Goal: Information Seeking & Learning: Learn about a topic

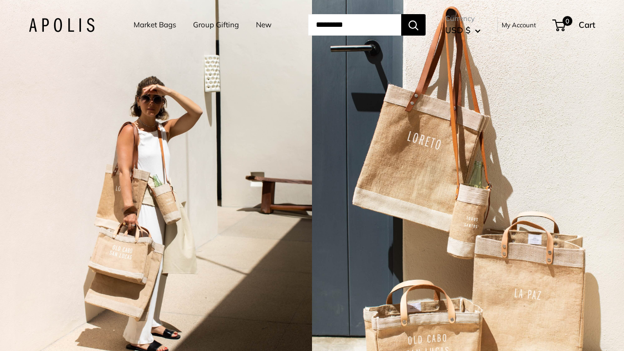
click at [142, 25] on link "Market Bags" at bounding box center [155, 25] width 42 height 14
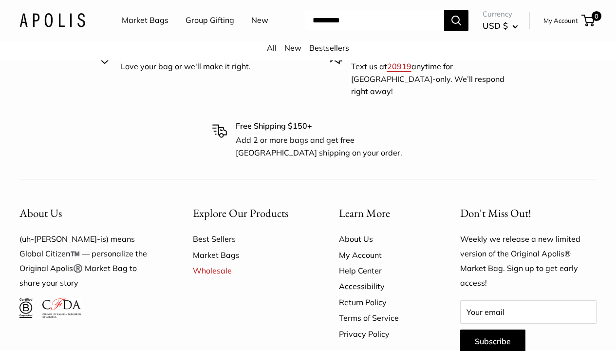
scroll to position [2338, 0]
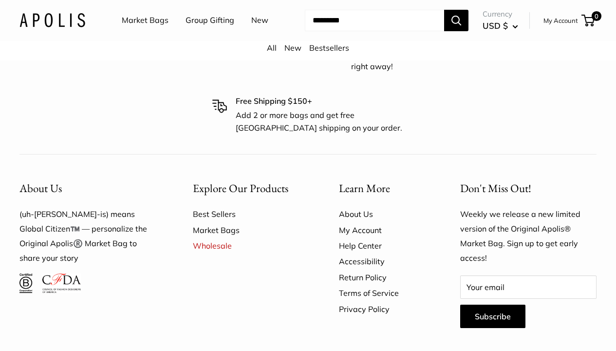
click at [141, 18] on link "Market Bags" at bounding box center [145, 20] width 47 height 15
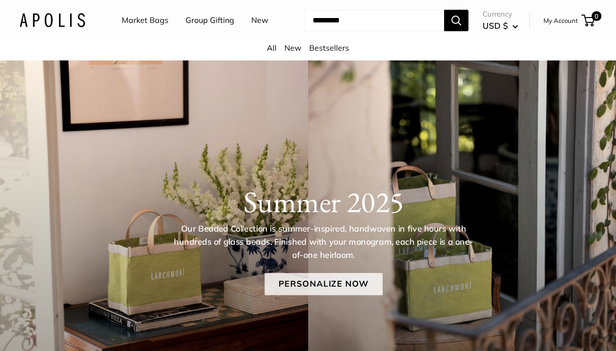
click at [336, 281] on link "Personalize Now" at bounding box center [324, 284] width 118 height 22
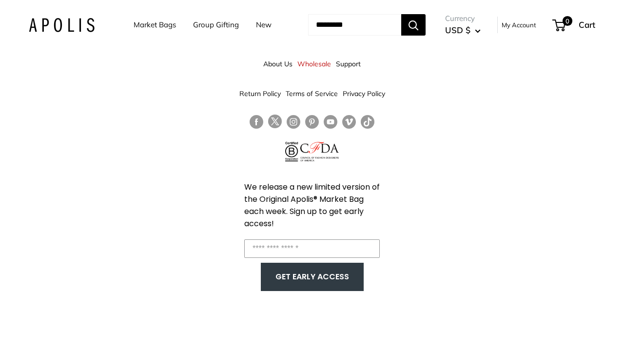
click at [275, 40] on nav "Market Bags Group Gifting New" at bounding box center [211, 25] width 194 height 30
click at [135, 25] on link "Market Bags" at bounding box center [155, 25] width 42 height 14
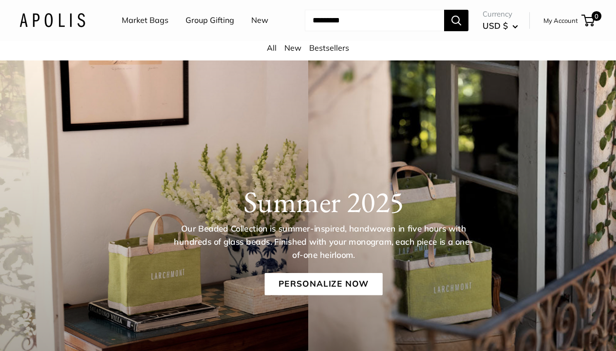
click at [322, 46] on link "Bestsellers" at bounding box center [329, 48] width 40 height 10
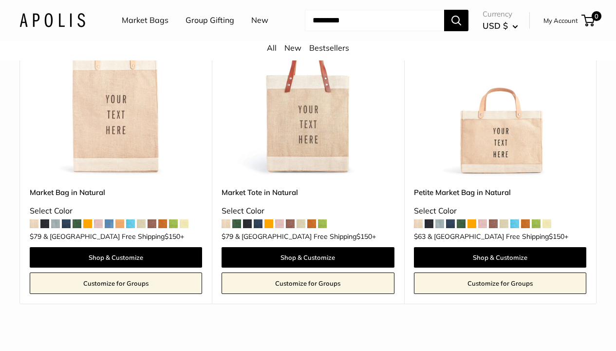
click at [0, 0] on img at bounding box center [0, 0] width 0 height 0
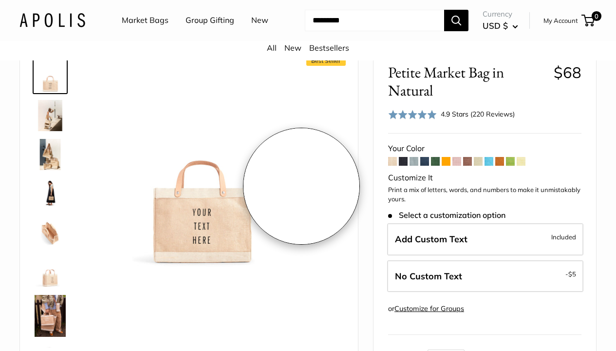
scroll to position [53, 0]
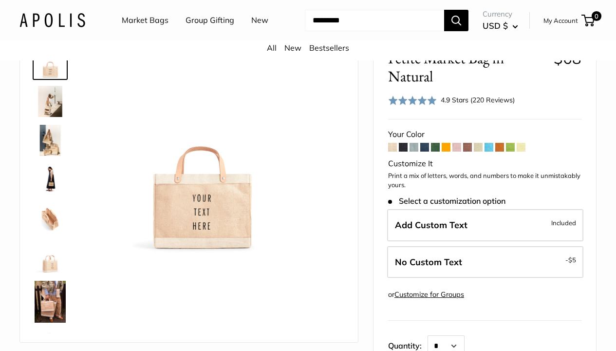
click at [47, 220] on img at bounding box center [50, 218] width 31 height 31
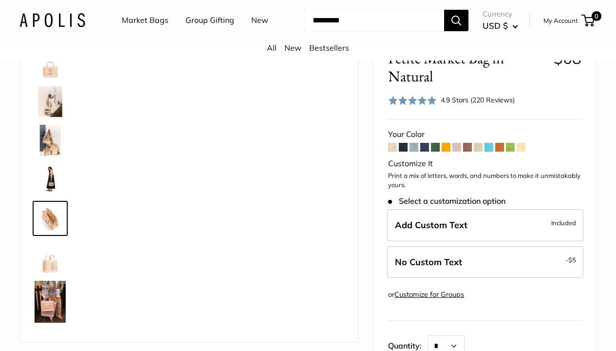
scroll to position [30, 0]
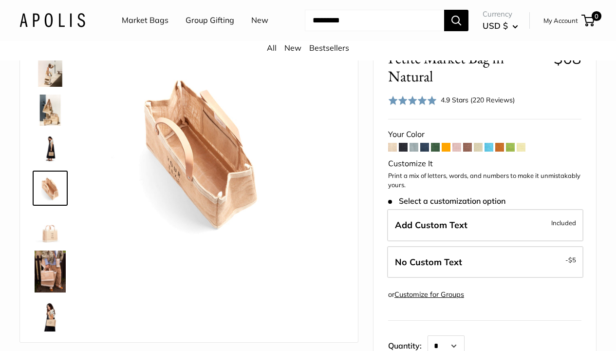
click at [52, 104] on img at bounding box center [50, 110] width 31 height 31
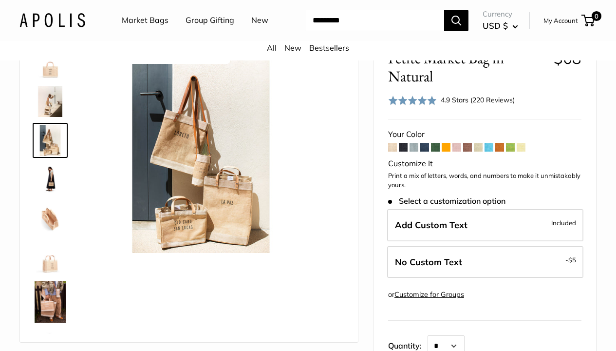
click at [47, 68] on img at bounding box center [50, 62] width 31 height 31
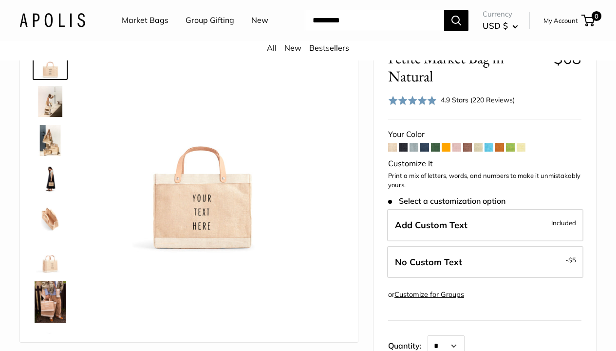
click at [50, 219] on img at bounding box center [50, 218] width 31 height 31
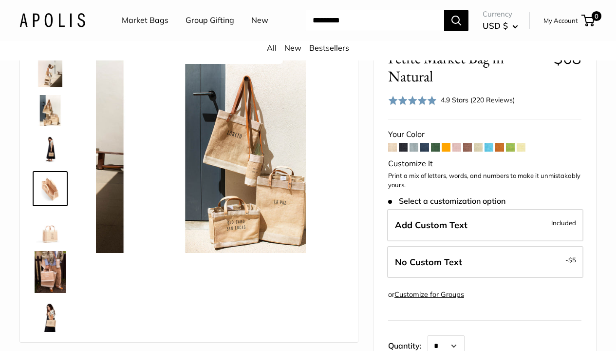
scroll to position [30, 0]
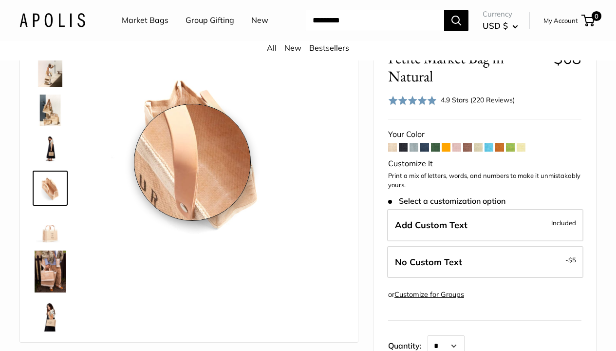
click at [192, 162] on img at bounding box center [201, 150] width 206 height 206
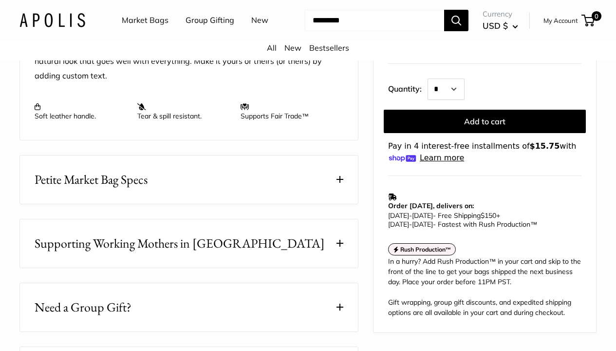
scroll to position [453, 0]
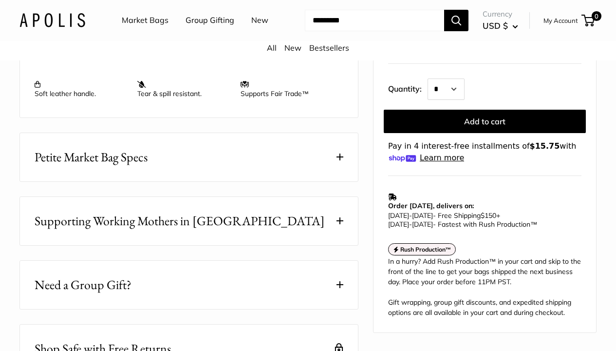
click at [339, 217] on span at bounding box center [340, 220] width 7 height 7
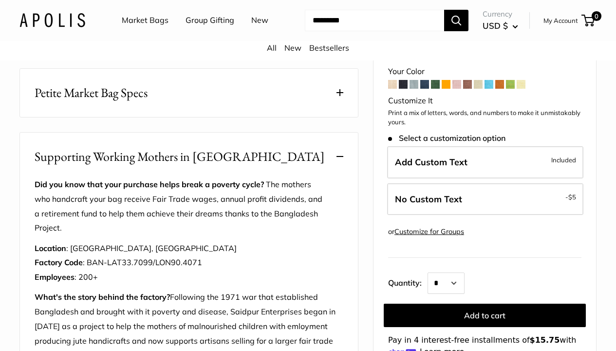
scroll to position [555, 0]
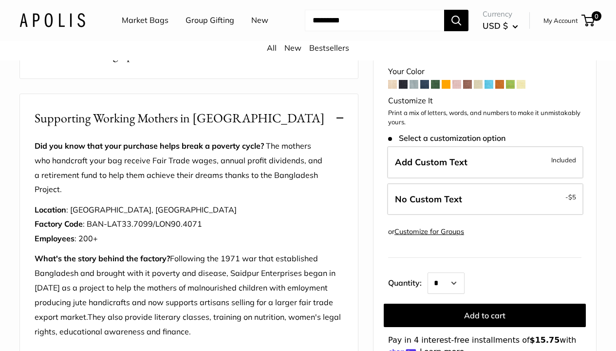
drag, startPoint x: 37, startPoint y: 112, endPoint x: 128, endPoint y: 175, distance: 111.0
click at [128, 175] on div "Supporting Working Mothers in Bangladesh Did you know that your purchase helps …" at bounding box center [188, 224] width 339 height 261
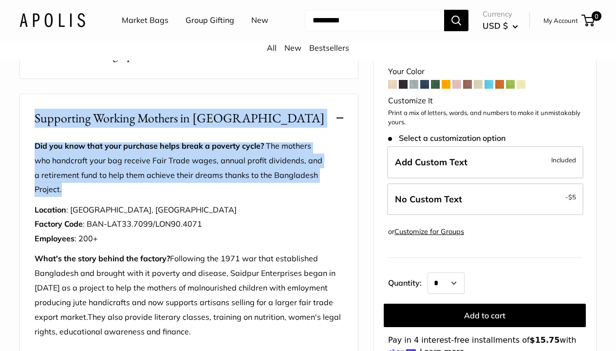
drag, startPoint x: 61, startPoint y: 187, endPoint x: 17, endPoint y: 111, distance: 88.0
click at [17, 111] on div "Home Apolis® Bestsellers Petite Market Bag in Natural Prev Best Seller Effortle…" at bounding box center [308, 33] width 616 height 1056
copy div "Supporting Working Mothers in Bangladesh Did you know that your purchase helps …"
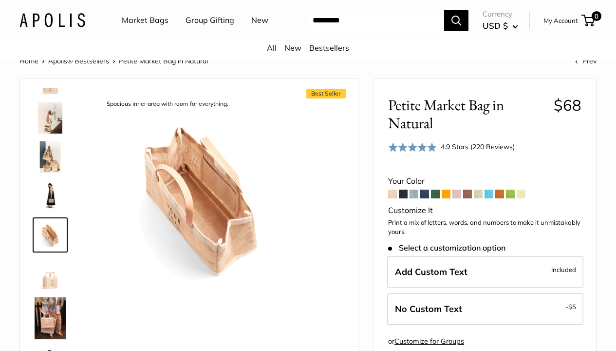
scroll to position [0, 0]
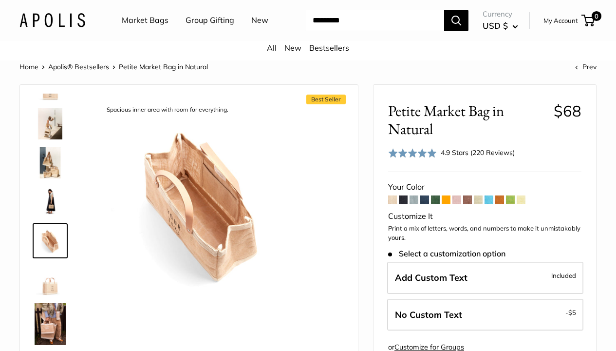
click at [55, 249] on img at bounding box center [50, 240] width 31 height 31
click at [53, 245] on img at bounding box center [50, 240] width 31 height 31
click at [54, 199] on img at bounding box center [50, 201] width 31 height 31
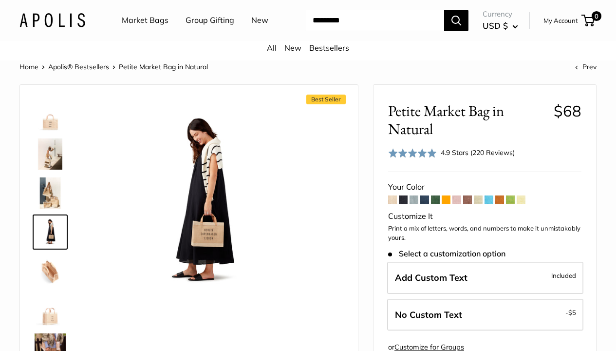
click at [50, 150] on img at bounding box center [50, 153] width 31 height 31
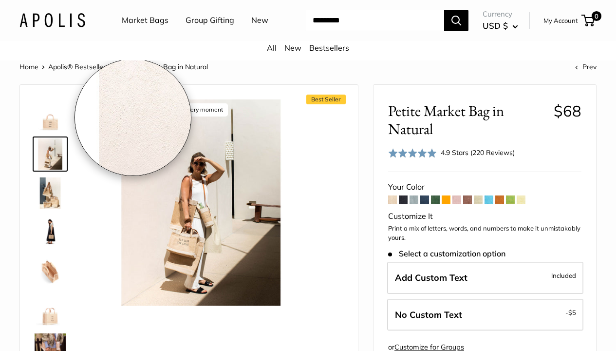
scroll to position [2, 0]
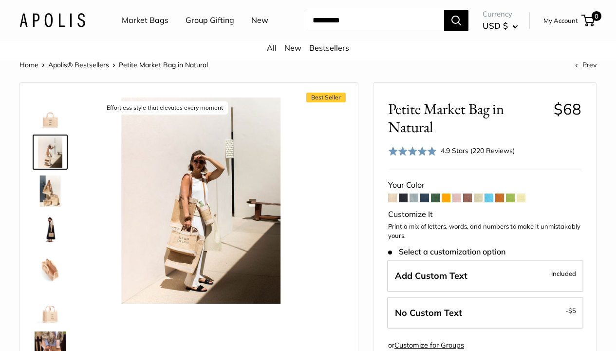
click at [48, 118] on img at bounding box center [50, 112] width 31 height 31
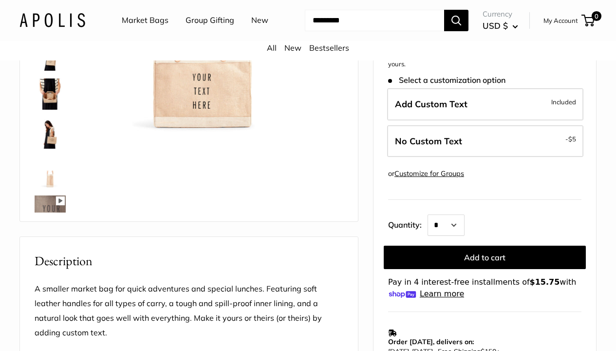
scroll to position [175, 0]
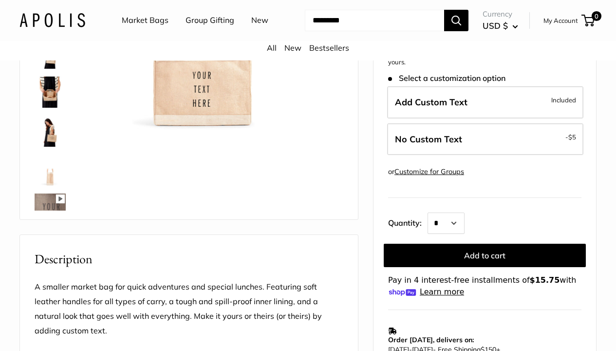
click at [52, 172] on img at bounding box center [50, 169] width 31 height 31
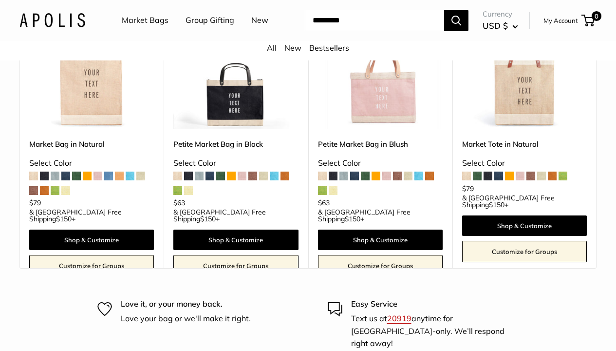
scroll to position [2754, 0]
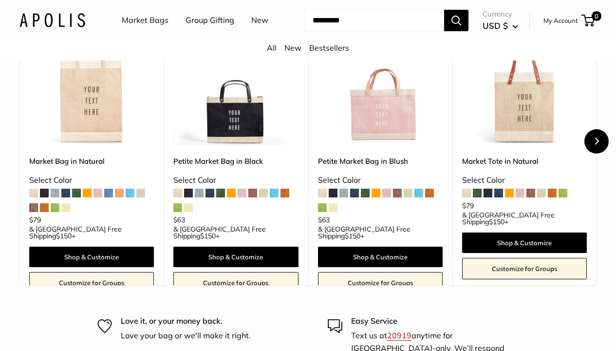
click at [592, 132] on button "Next" at bounding box center [597, 141] width 24 height 24
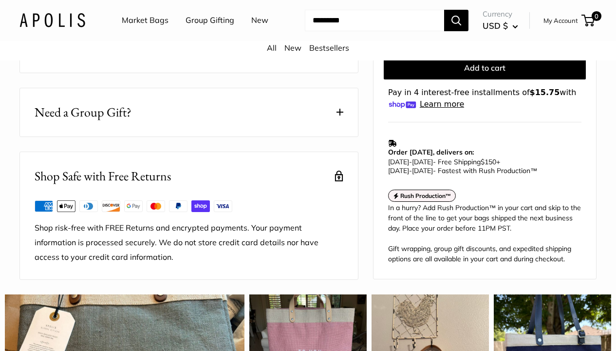
scroll to position [0, 0]
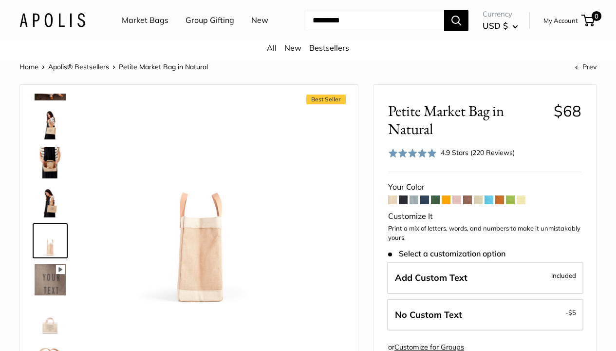
click at [46, 157] on img at bounding box center [50, 162] width 31 height 31
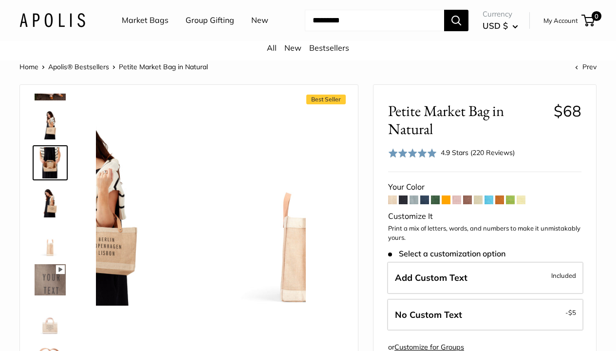
scroll to position [197, 0]
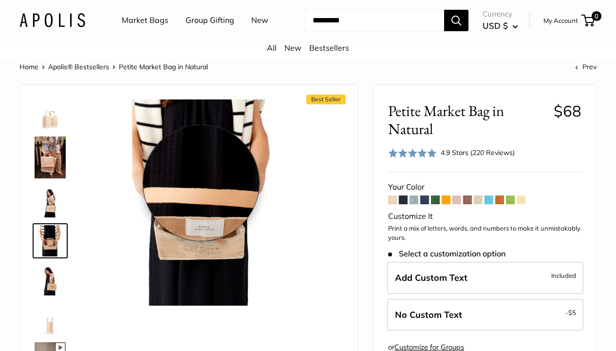
click at [201, 183] on img at bounding box center [201, 202] width 206 height 206
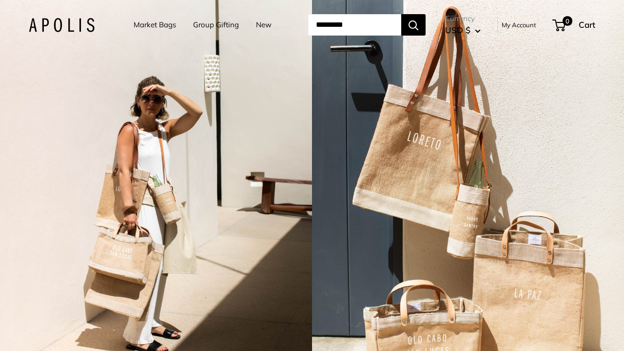
click at [160, 25] on link "Market Bags" at bounding box center [155, 25] width 42 height 14
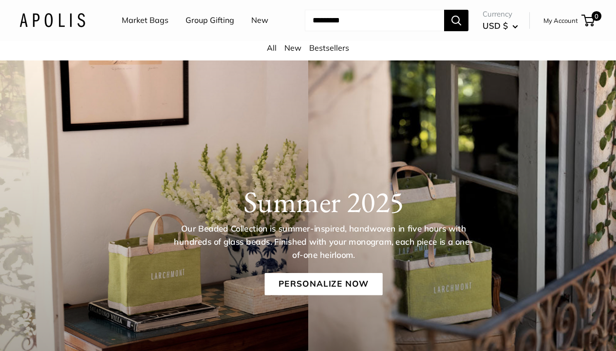
click at [272, 49] on link "All" at bounding box center [272, 48] width 10 height 10
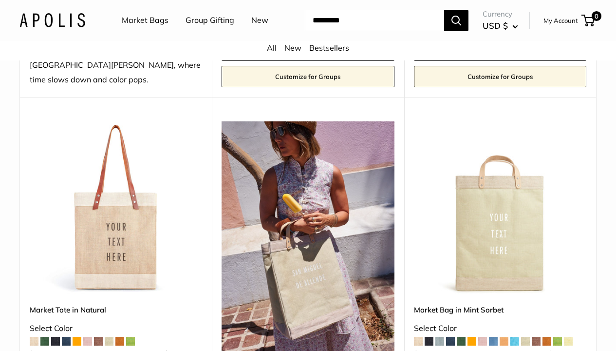
scroll to position [194, 0]
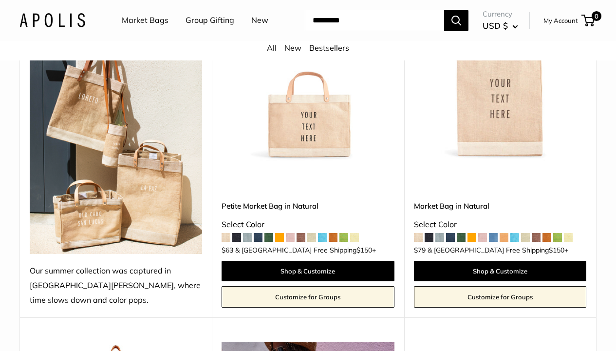
click at [298, 200] on link "Petite Market Bag in Natural" at bounding box center [308, 205] width 172 height 11
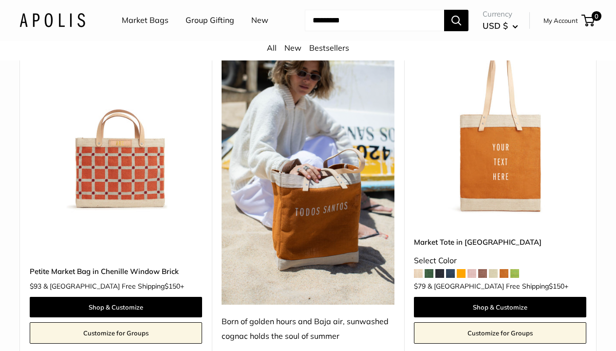
scroll to position [1437, 0]
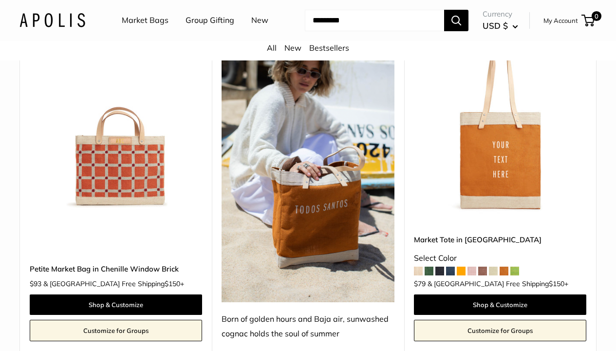
click at [77, 18] on img at bounding box center [52, 20] width 66 height 14
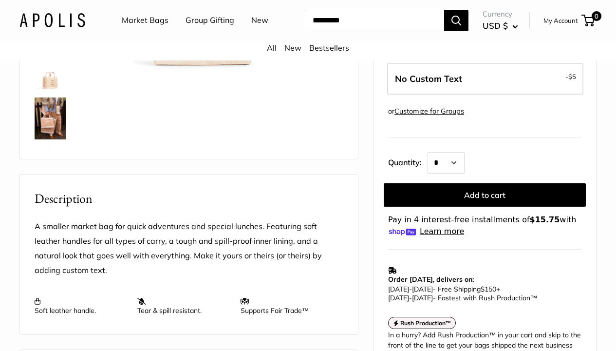
scroll to position [312, 0]
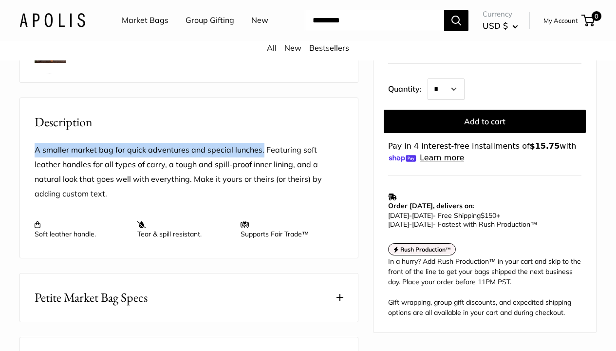
drag, startPoint x: 262, startPoint y: 151, endPoint x: 37, endPoint y: 155, distance: 225.1
click at [30, 149] on div "A smaller market bag for quick adventures and special lunches. Featuring soft l…" at bounding box center [189, 195] width 338 height 126
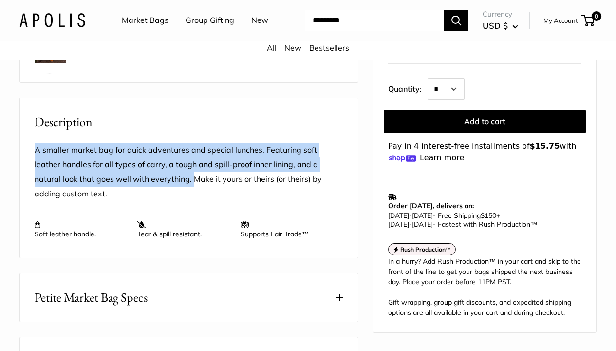
drag, startPoint x: 147, startPoint y: 180, endPoint x: 30, endPoint y: 141, distance: 123.6
click at [29, 141] on div "A smaller market bag for quick adventures and special lunches. Featuring soft l…" at bounding box center [189, 195] width 338 height 126
copy p "A smaller market bag for quick adventures and special lunches. Featuring soft l…"
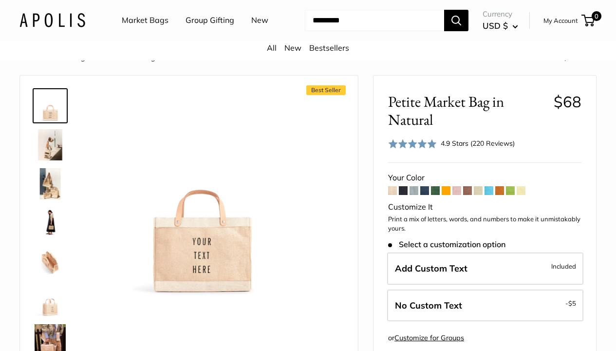
scroll to position [0, 0]
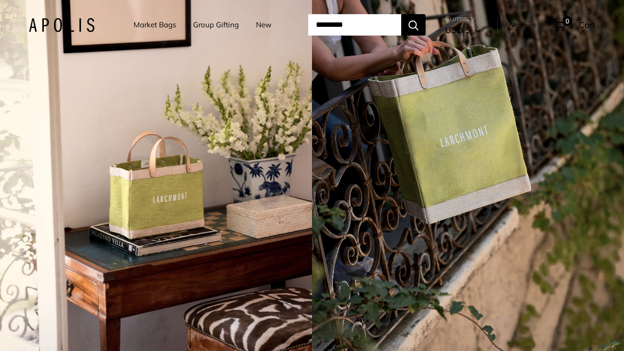
click at [148, 24] on link "Market Bags" at bounding box center [155, 25] width 42 height 14
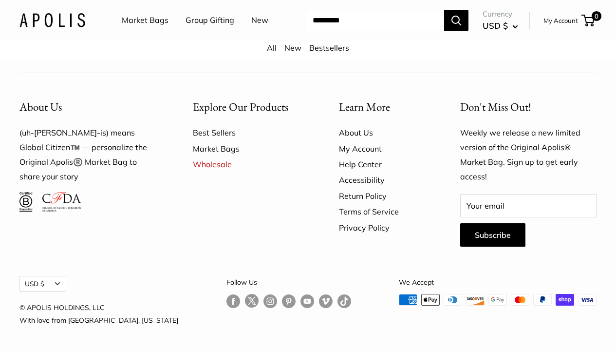
scroll to position [2638, 0]
click at [358, 133] on link "About Us" at bounding box center [382, 133] width 87 height 16
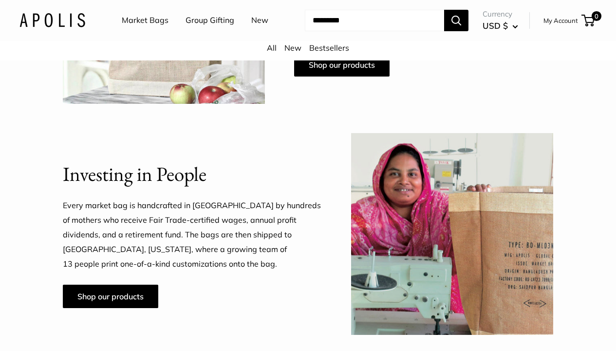
scroll to position [614, 0]
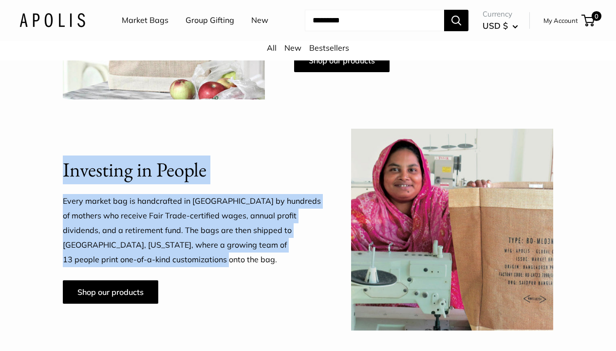
drag, startPoint x: 63, startPoint y: 169, endPoint x: 150, endPoint y: 252, distance: 120.6
click at [150, 253] on div "Investing in People Every market bag is handcrafted in [GEOGRAPHIC_DATA] by hun…" at bounding box center [193, 229] width 260 height 148
copy div "Investing in People Every market bag is handcrafted in [GEOGRAPHIC_DATA] by hun…"
